Goal: Check status: Check status

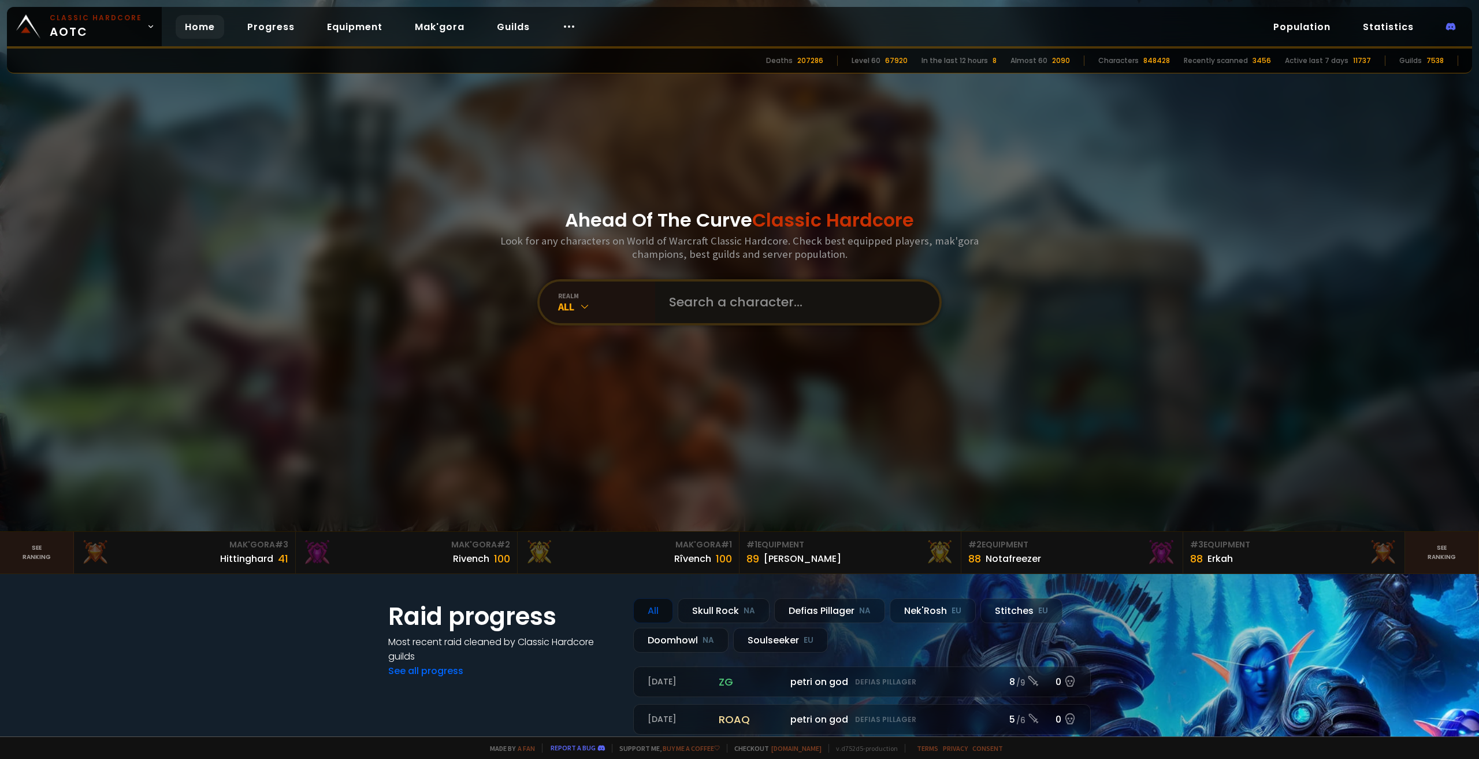
click at [696, 306] on input "text" at bounding box center [793, 302] width 263 height 42
paste input "[URL][DOMAIN_NAME]"
click at [820, 299] on input "[URL][DOMAIN_NAME]" at bounding box center [788, 302] width 253 height 42
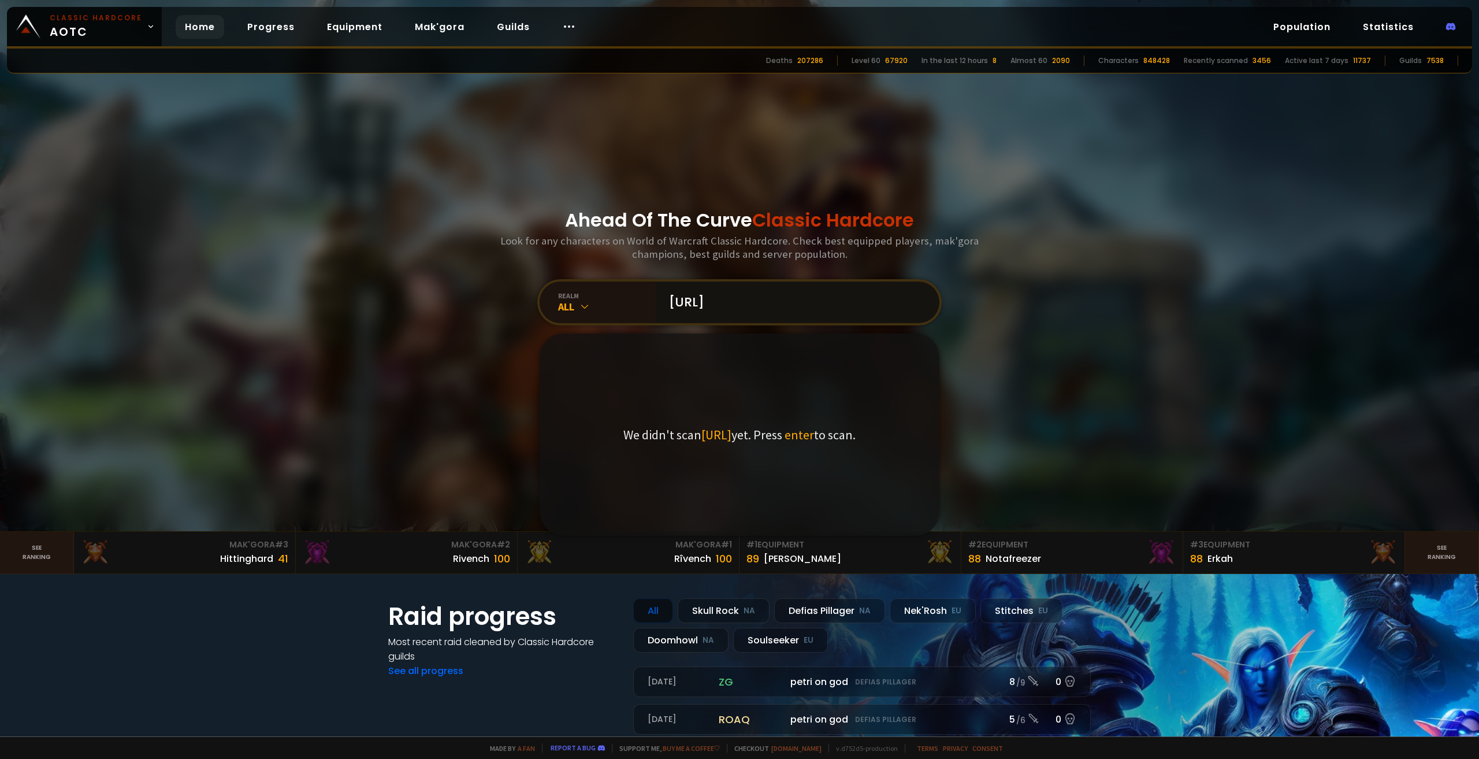
scroll to position [0, 0]
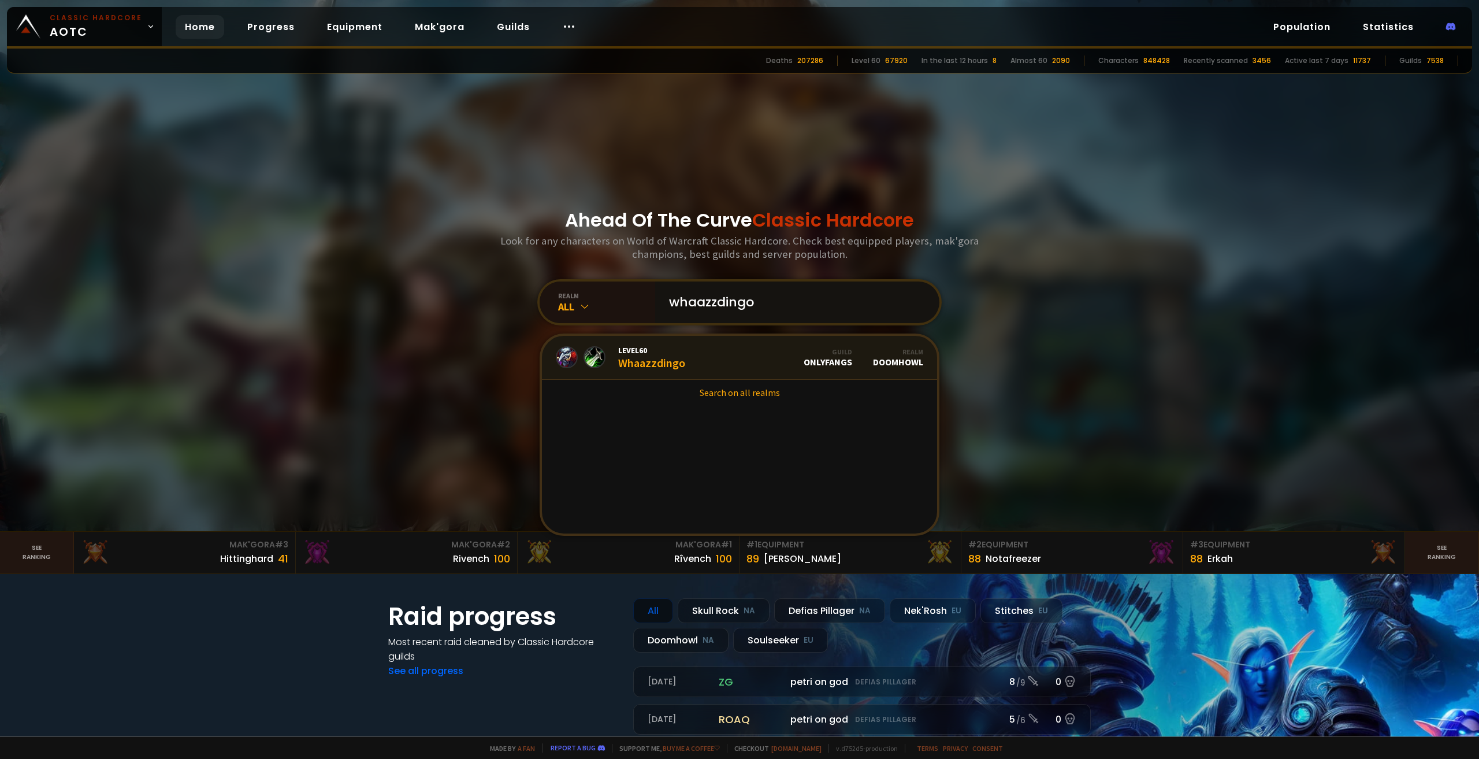
type input "whaazzdingo"
click at [772, 360] on link "Level 60 Whaazzdingo Guild OnlyFangs Realm Doomhowl" at bounding box center [739, 358] width 395 height 44
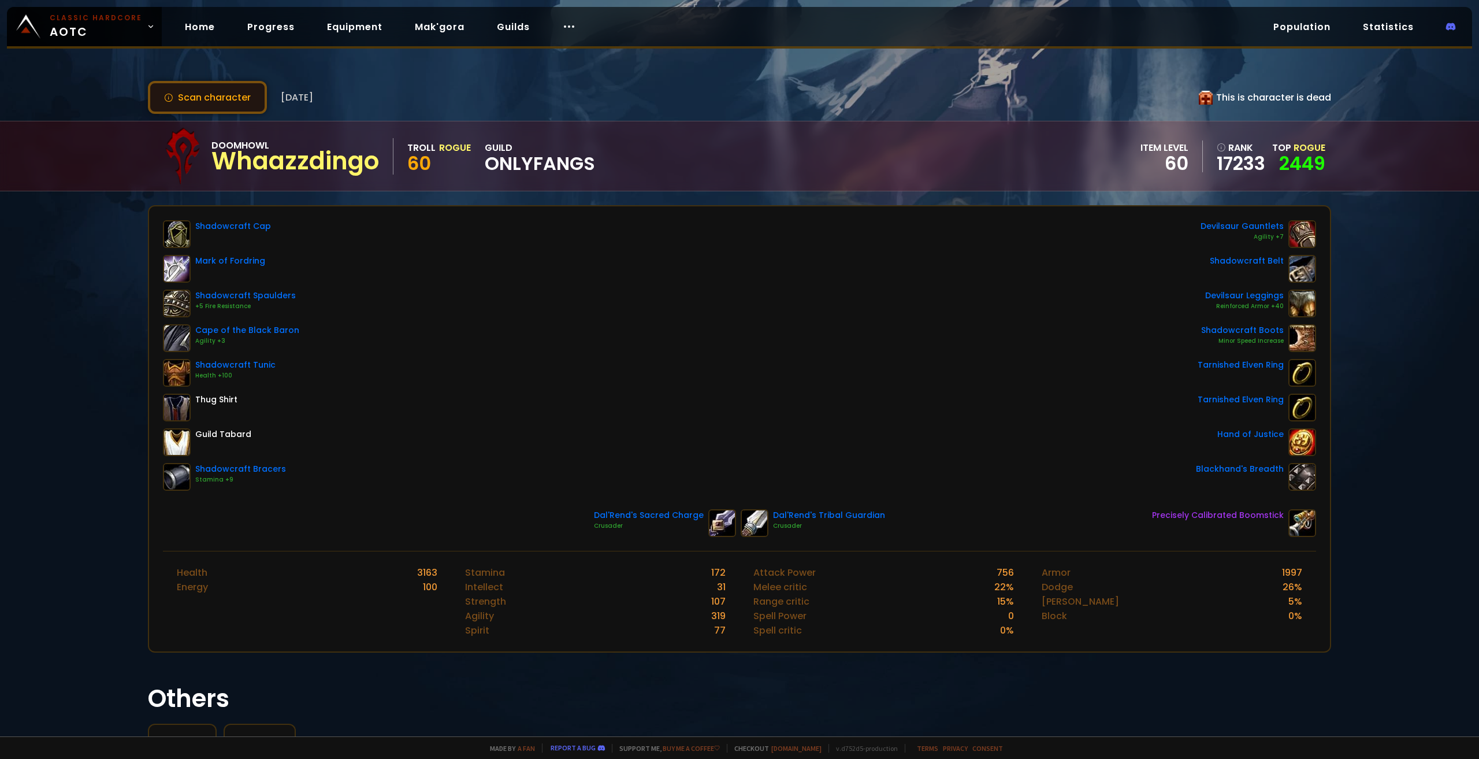
click at [213, 96] on button "Scan character" at bounding box center [207, 97] width 119 height 33
click at [182, 97] on button "Scan character" at bounding box center [207, 97] width 119 height 33
click at [198, 105] on button "Scan character" at bounding box center [207, 97] width 119 height 33
click at [715, 74] on div "Scan character [DATE] This is character is dead Doomhowl Whaazzdingo Troll Rogu…" at bounding box center [739, 368] width 1479 height 736
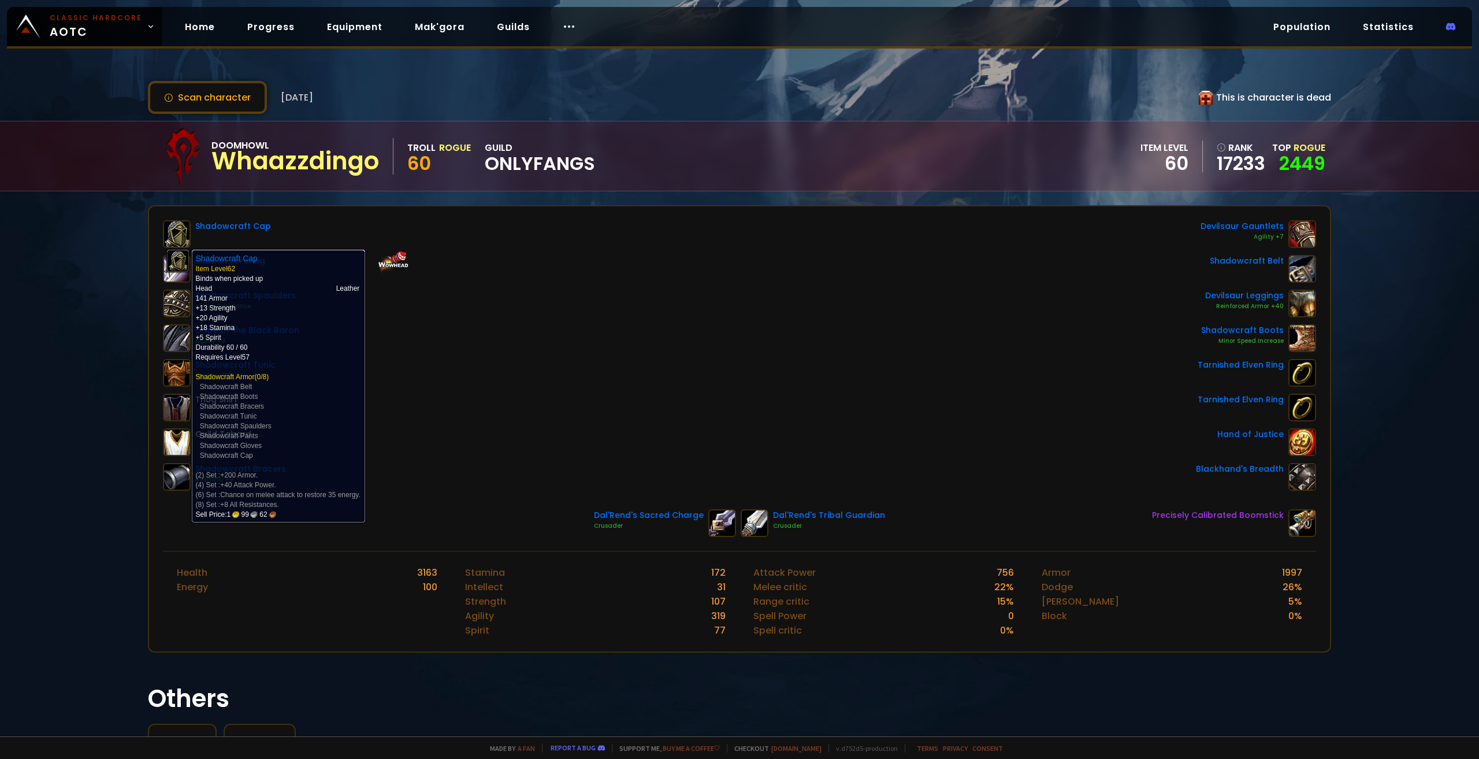
drag, startPoint x: 177, startPoint y: 228, endPoint x: 116, endPoint y: 236, distance: 61.8
click at [116, 236] on div "Scan character [DATE] This is character is dead Doomhowl Whaazzdingo Troll Rogu…" at bounding box center [739, 368] width 1479 height 736
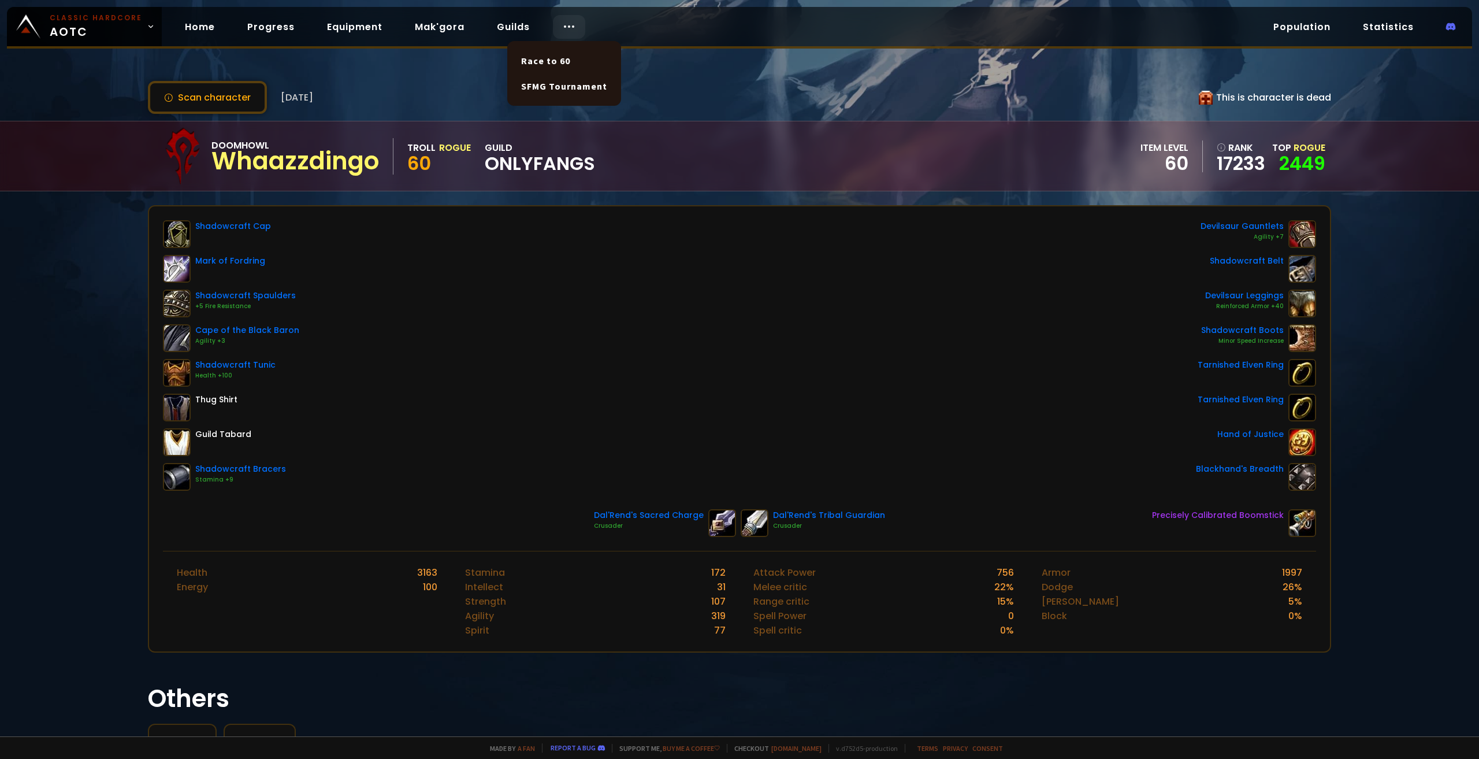
click at [564, 32] on icon at bounding box center [569, 27] width 14 height 14
click at [187, 101] on button "Scan character" at bounding box center [207, 97] width 119 height 33
click at [201, 97] on button "Scan character" at bounding box center [207, 97] width 119 height 33
click at [173, 97] on button "Scan character" at bounding box center [207, 97] width 119 height 33
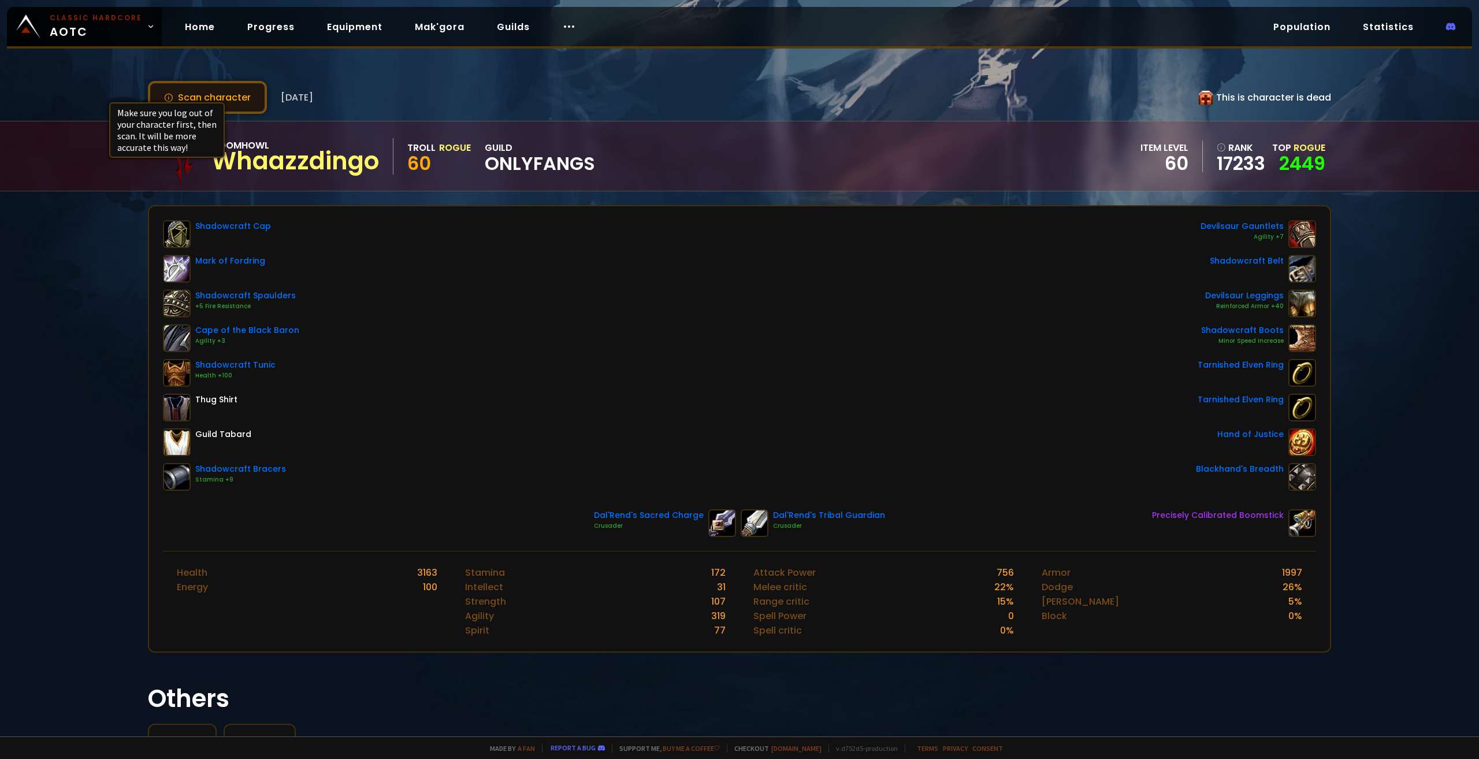
click at [164, 93] on icon at bounding box center [168, 97] width 9 height 9
click at [235, 98] on button "Scan character" at bounding box center [207, 97] width 119 height 33
